Goal: Task Accomplishment & Management: Complete application form

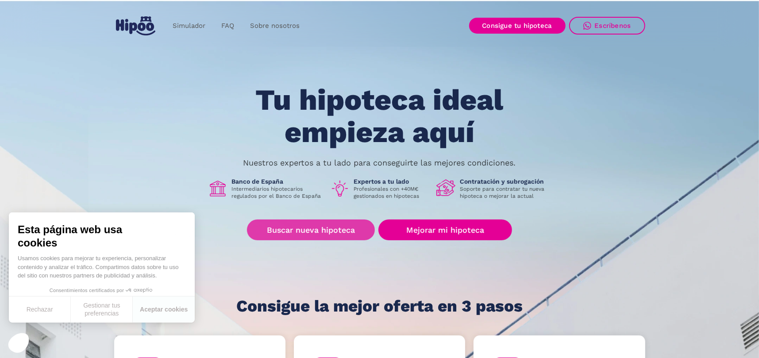
click at [318, 230] on link "Buscar nueva hipoteca" at bounding box center [311, 229] width 128 height 21
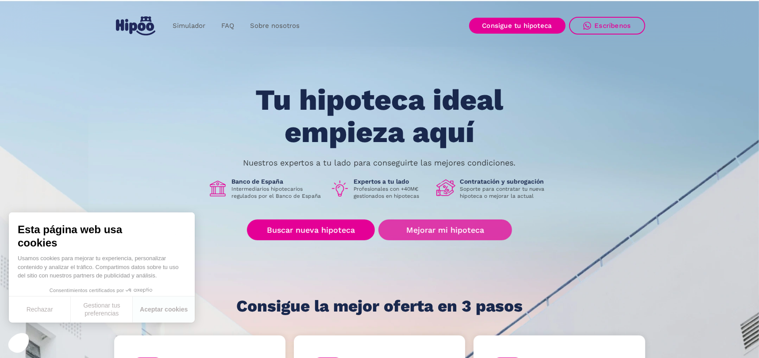
click at [451, 227] on link "Mejorar mi hipoteca" at bounding box center [444, 229] width 133 height 21
